Goal: Navigation & Orientation: Find specific page/section

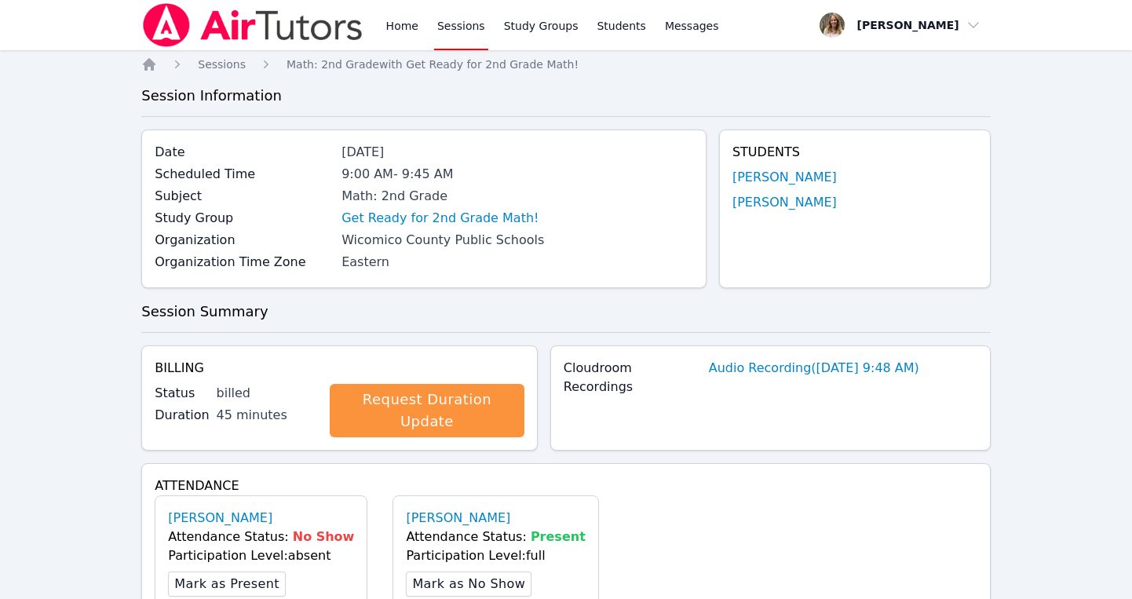
click at [479, 27] on link "Sessions" at bounding box center [461, 25] width 54 height 50
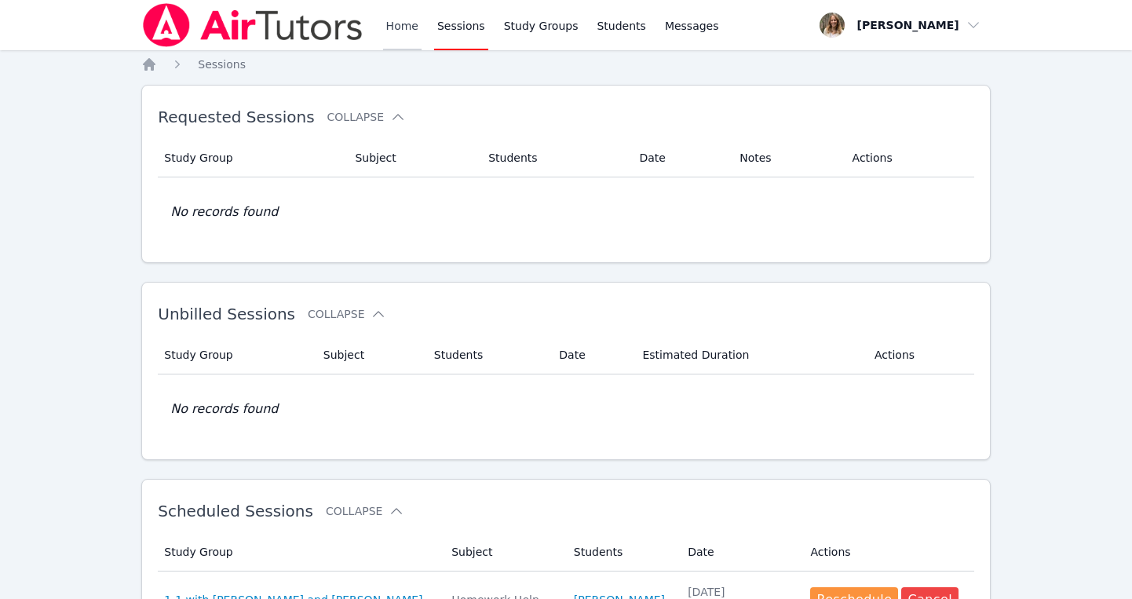
click at [402, 31] on link "Home" at bounding box center [402, 25] width 38 height 50
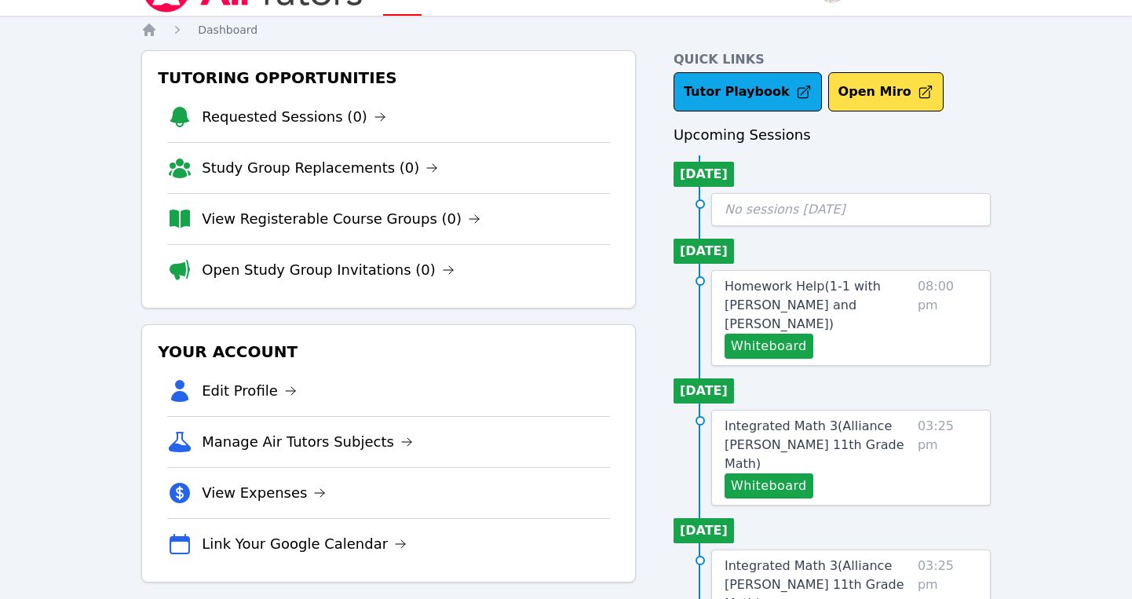
scroll to position [32, 0]
